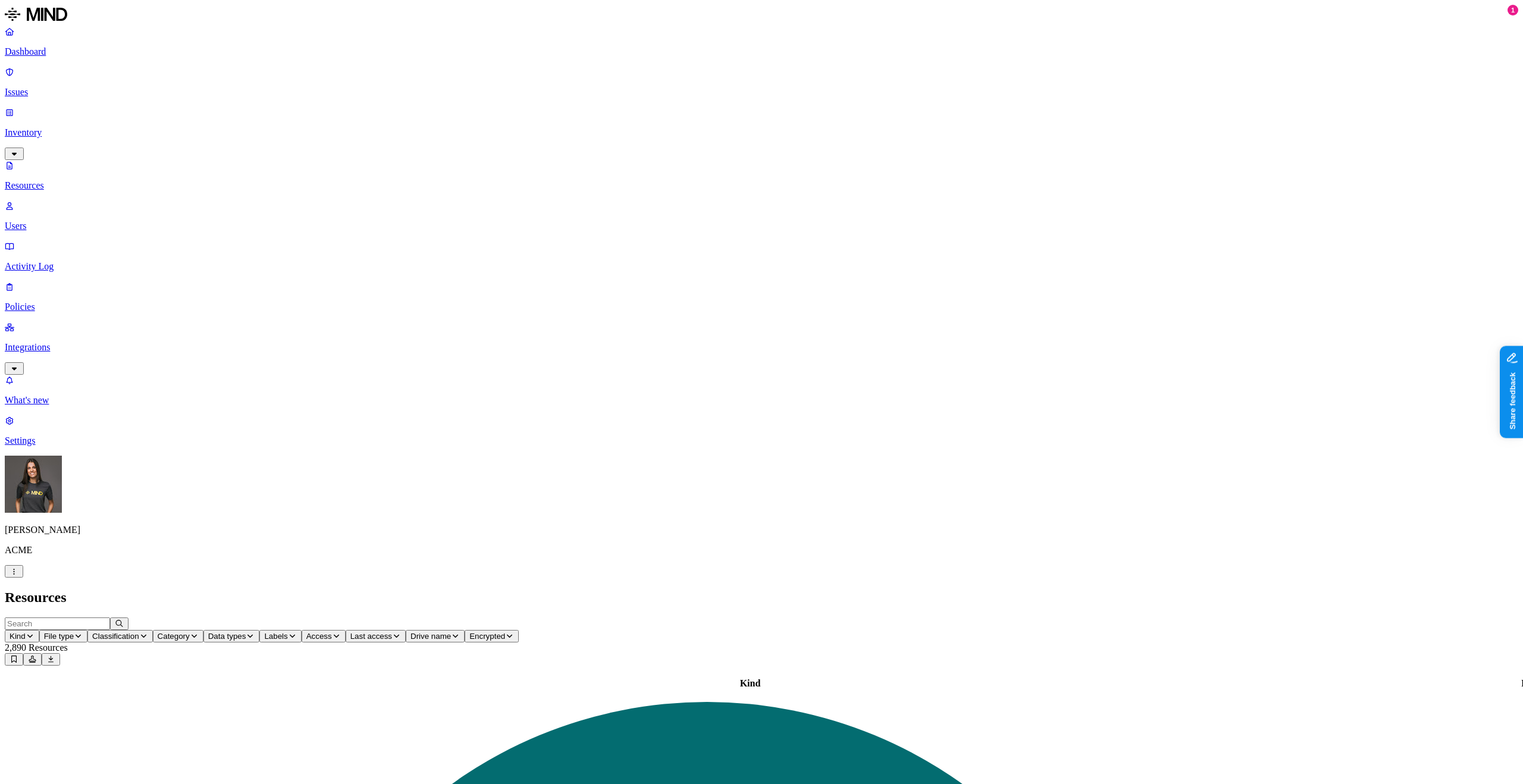
click at [287, 261] on span "Labels" at bounding box center [276, 636] width 23 height 9
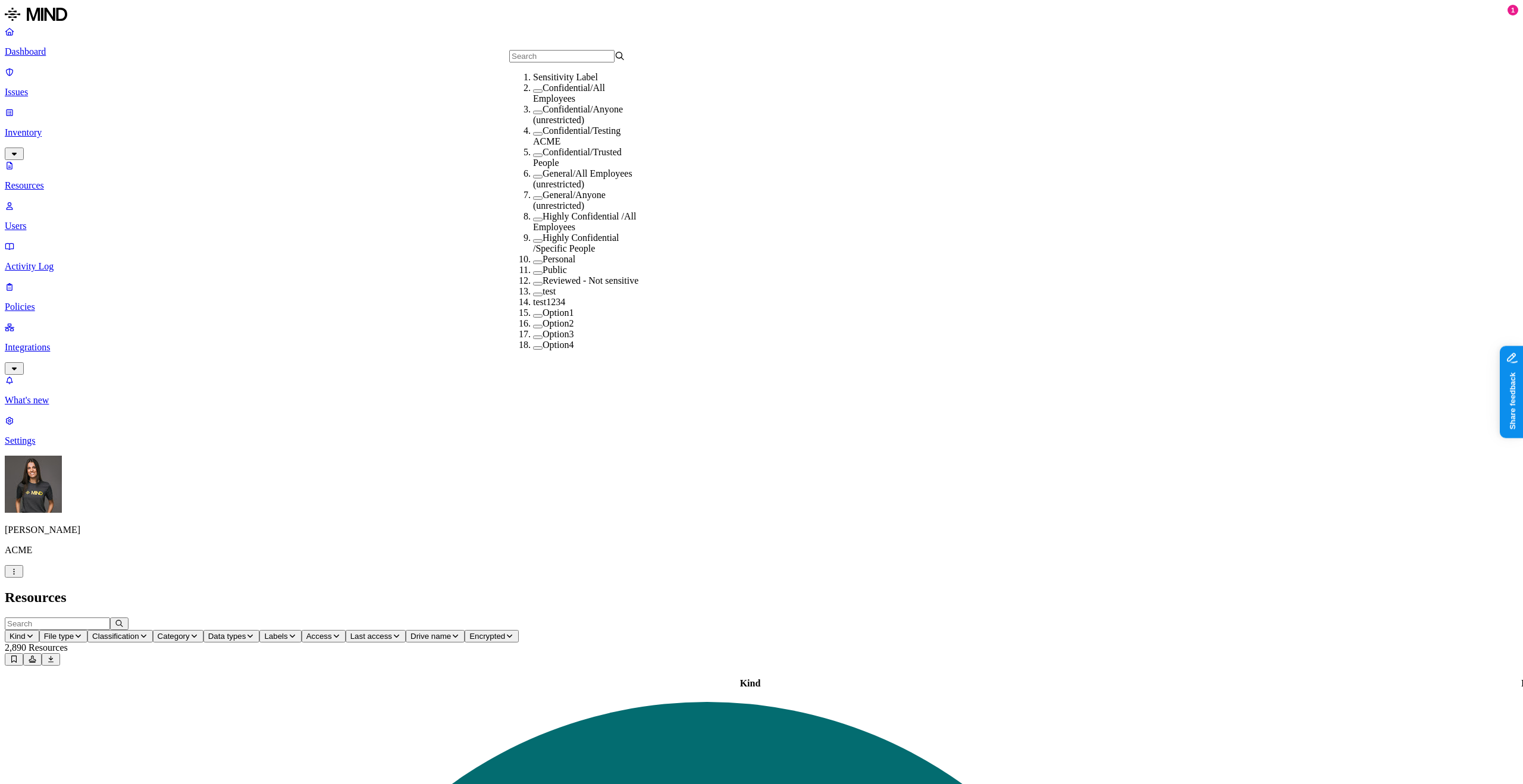
click at [538, 101] on label "Confidential/All Employees" at bounding box center [569, 93] width 72 height 21
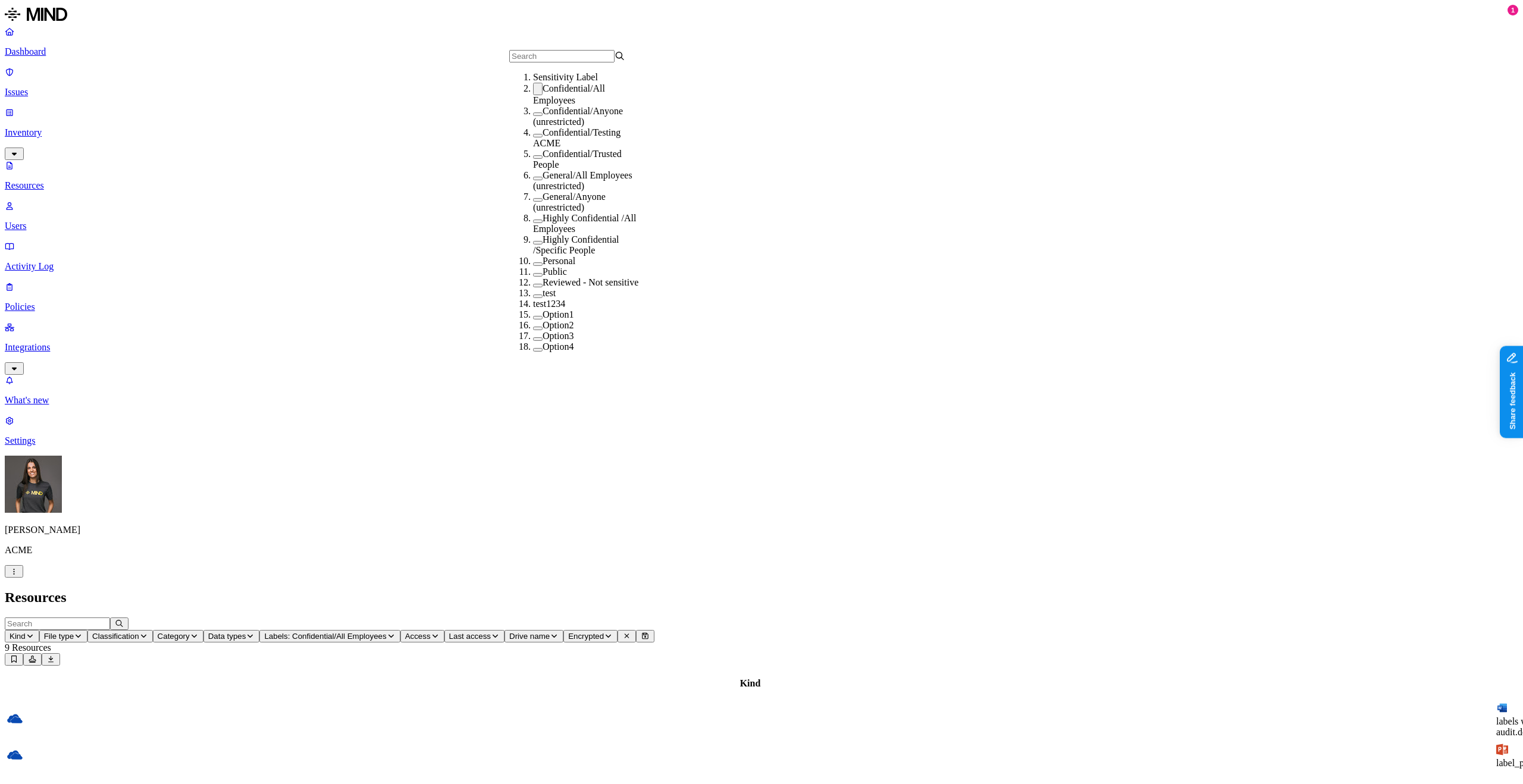
click at [767, 261] on h2 "Resources" at bounding box center [762, 597] width 1514 height 16
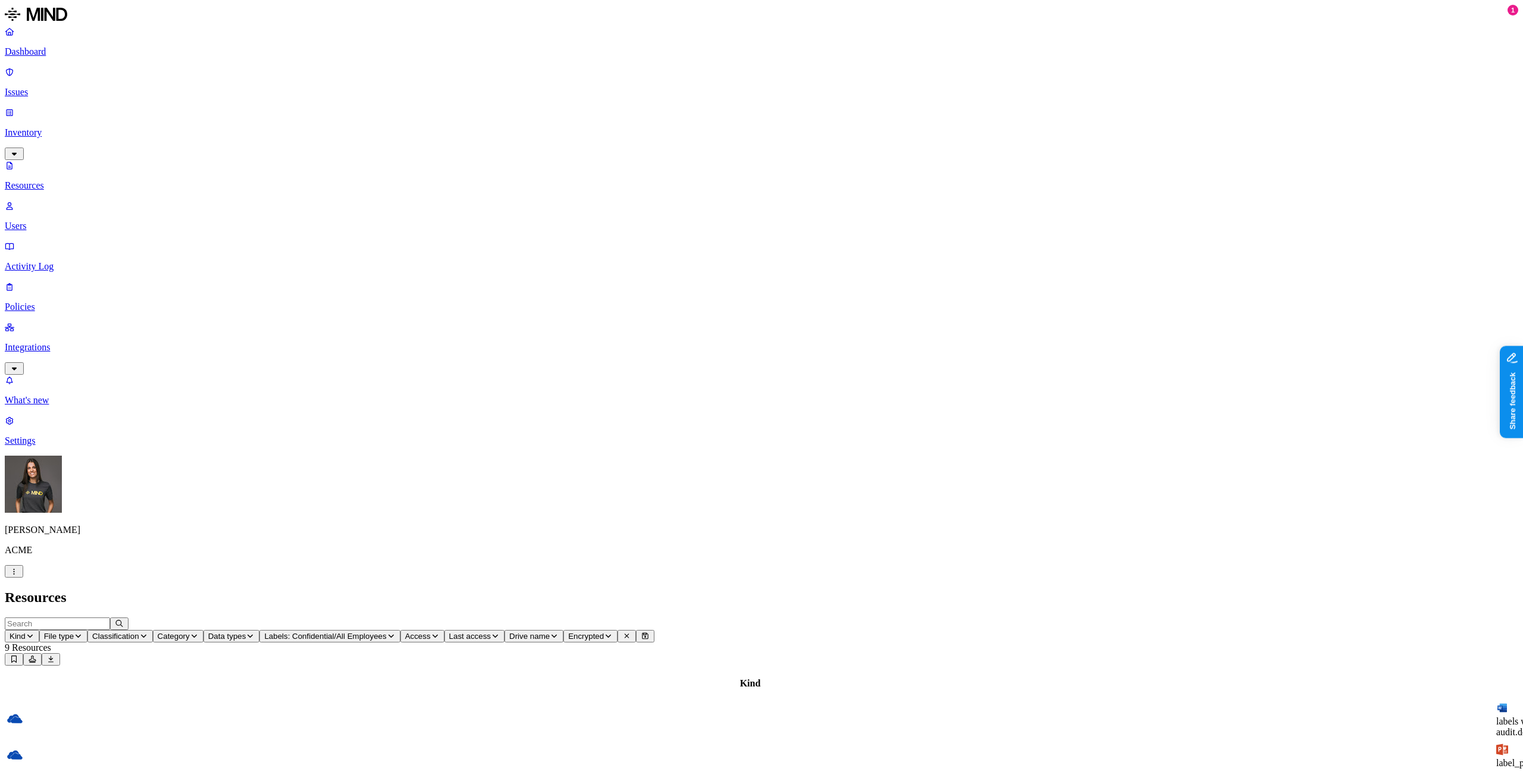
click at [53, 66] on link "Issues" at bounding box center [762, 82] width 1514 height 31
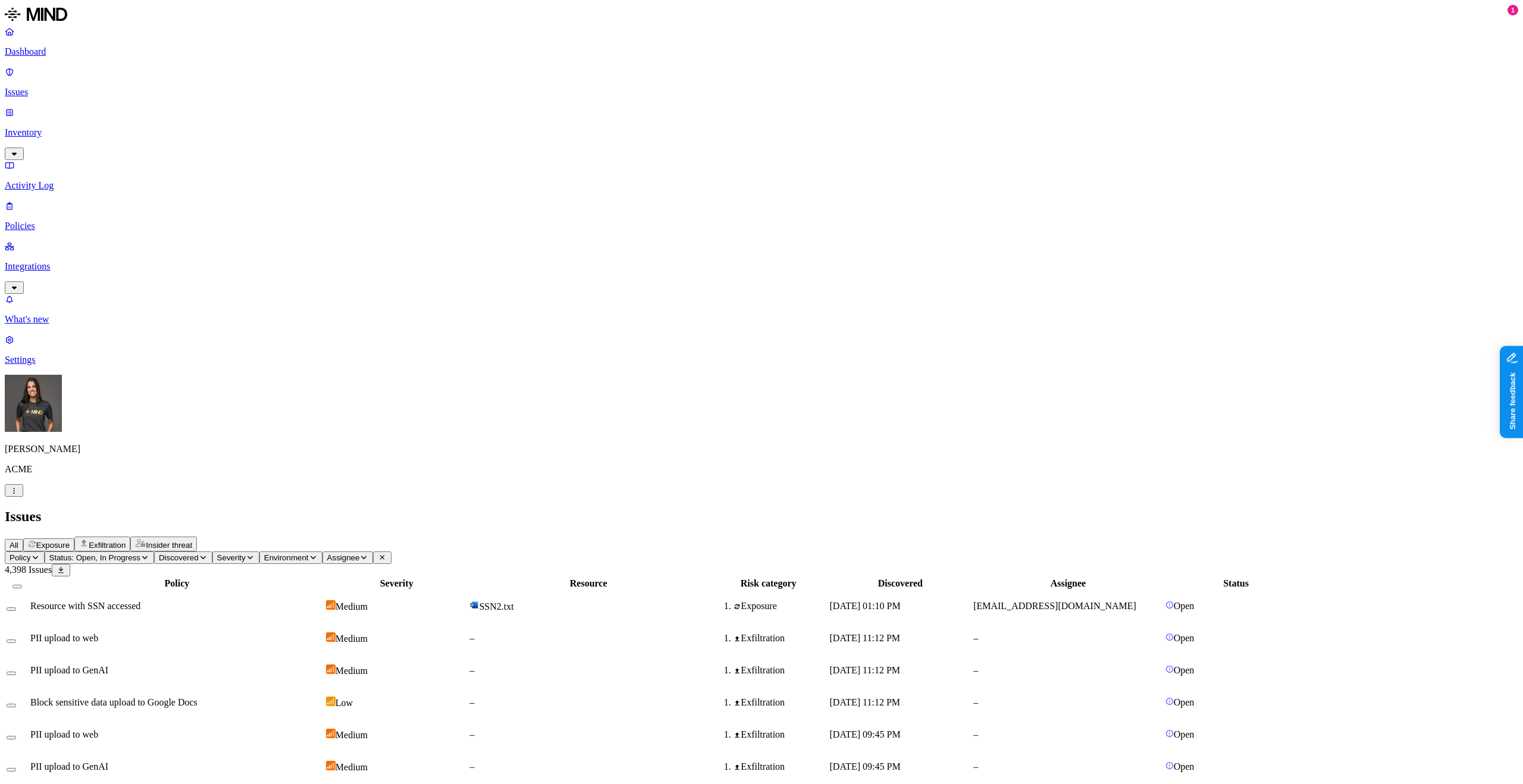
click at [324, 261] on div "Resource with SSN accessed" at bounding box center [177, 606] width 293 height 11
